Goal: Find specific page/section: Find specific page/section

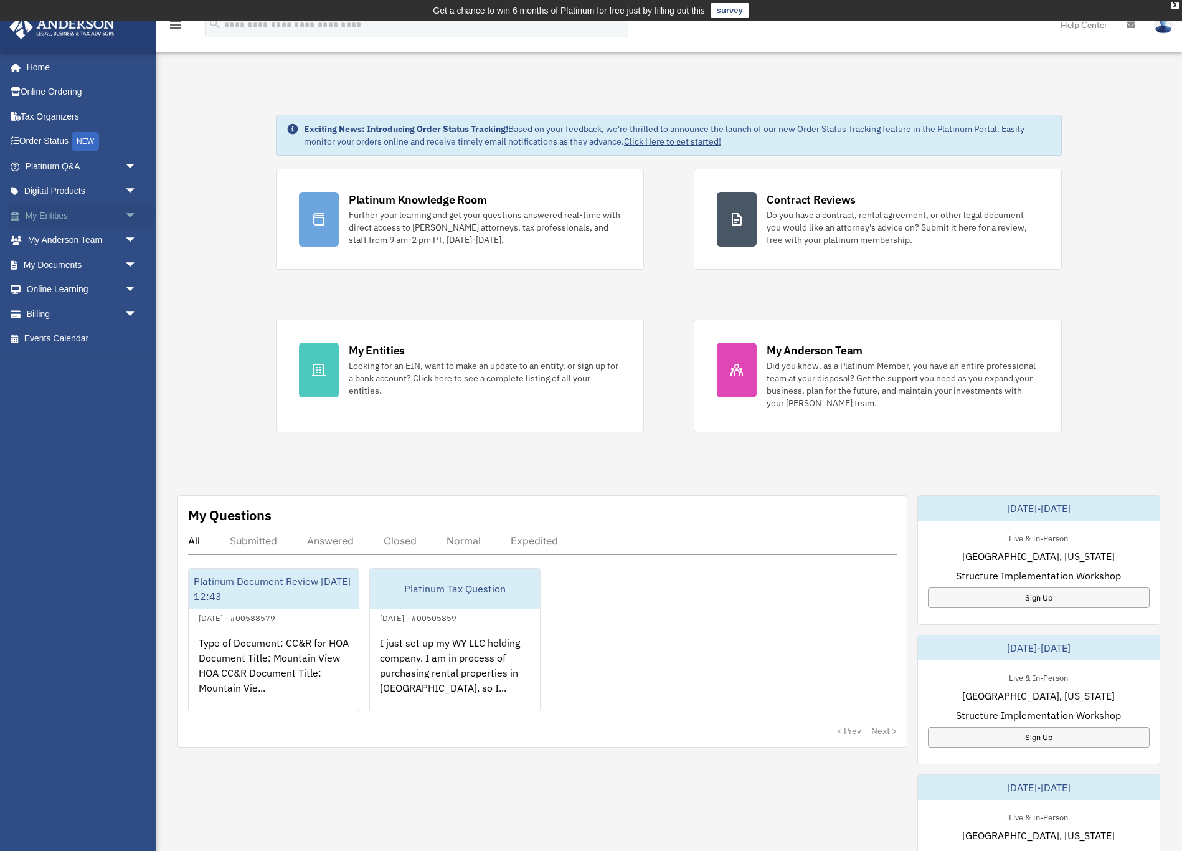
click at [60, 222] on link "My Entities arrow_drop_down" at bounding box center [82, 215] width 147 height 25
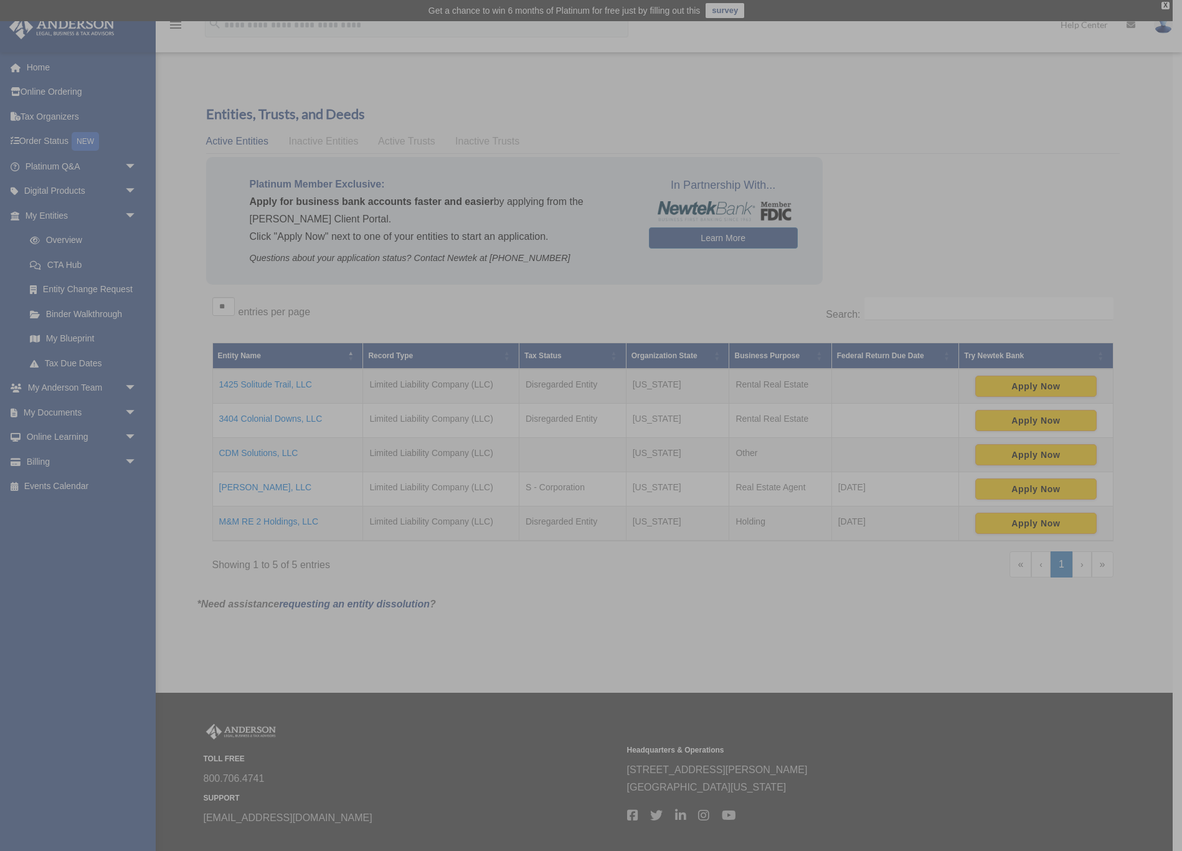
click at [275, 454] on div "x" at bounding box center [591, 425] width 1182 height 851
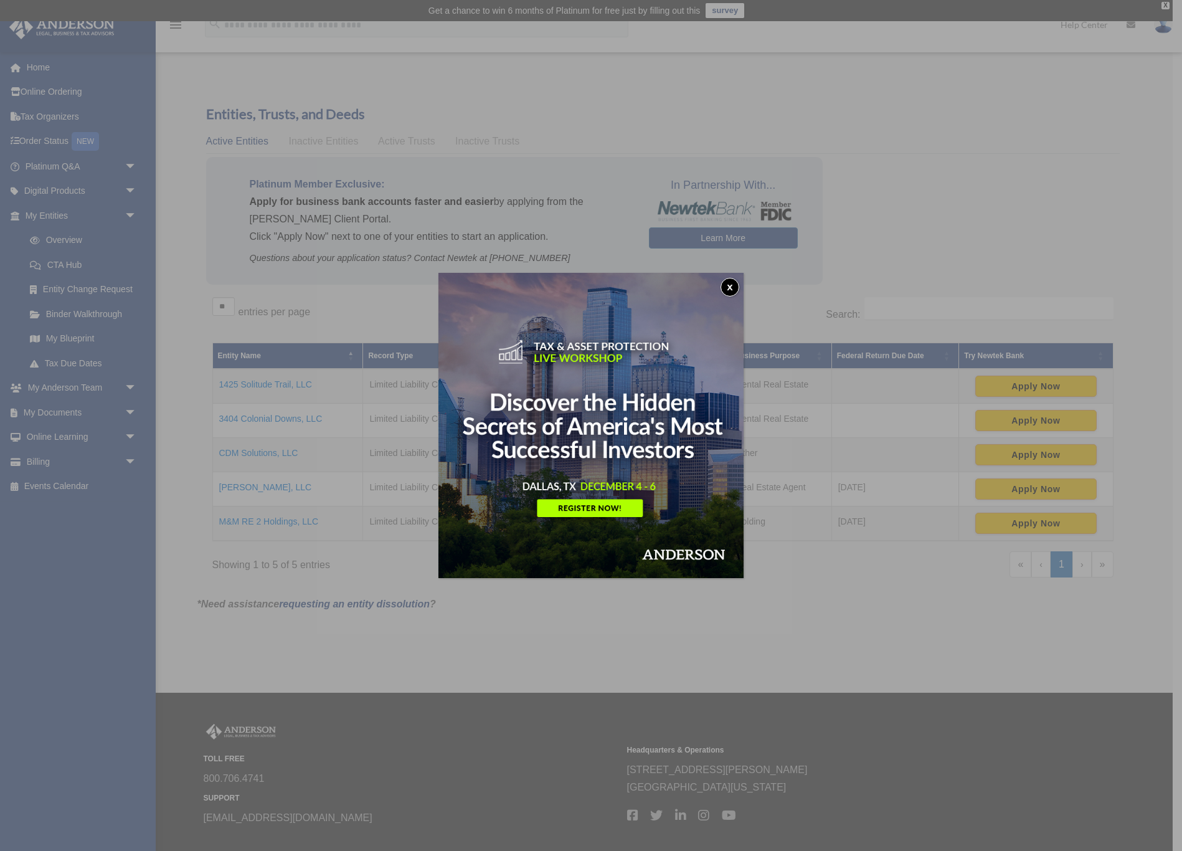
click at [735, 283] on button "x" at bounding box center [730, 287] width 19 height 19
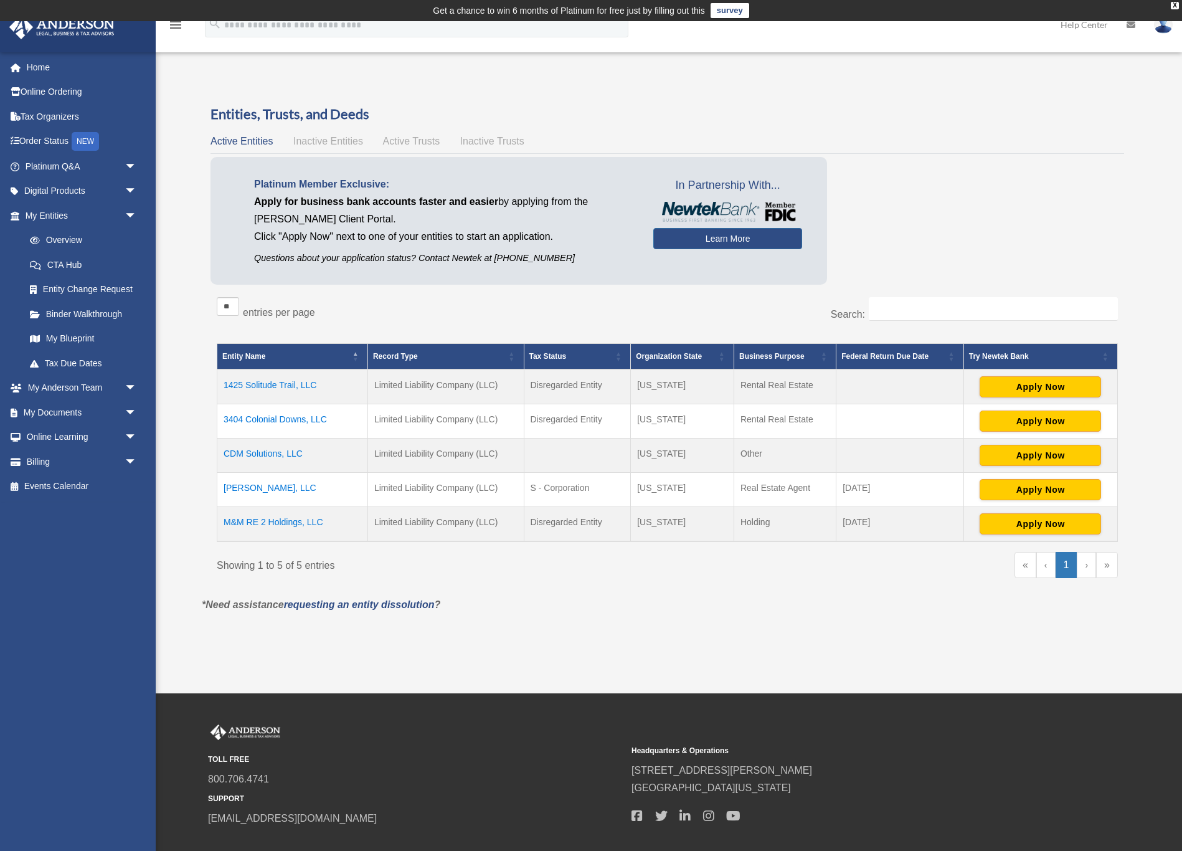
click at [265, 451] on td "CDM Solutions, LLC" at bounding box center [292, 455] width 151 height 34
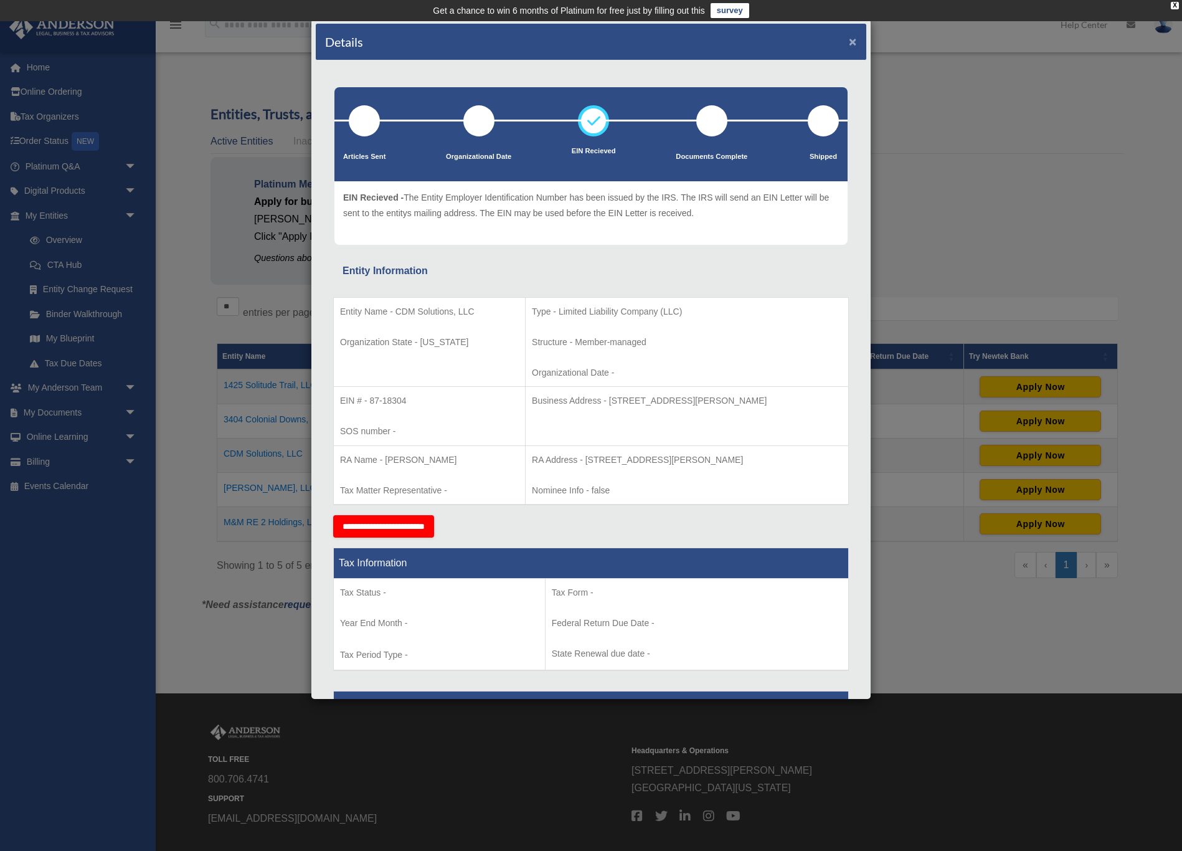
click at [855, 44] on button "×" at bounding box center [853, 41] width 8 height 13
